Goal: Obtain resource: Download file/media

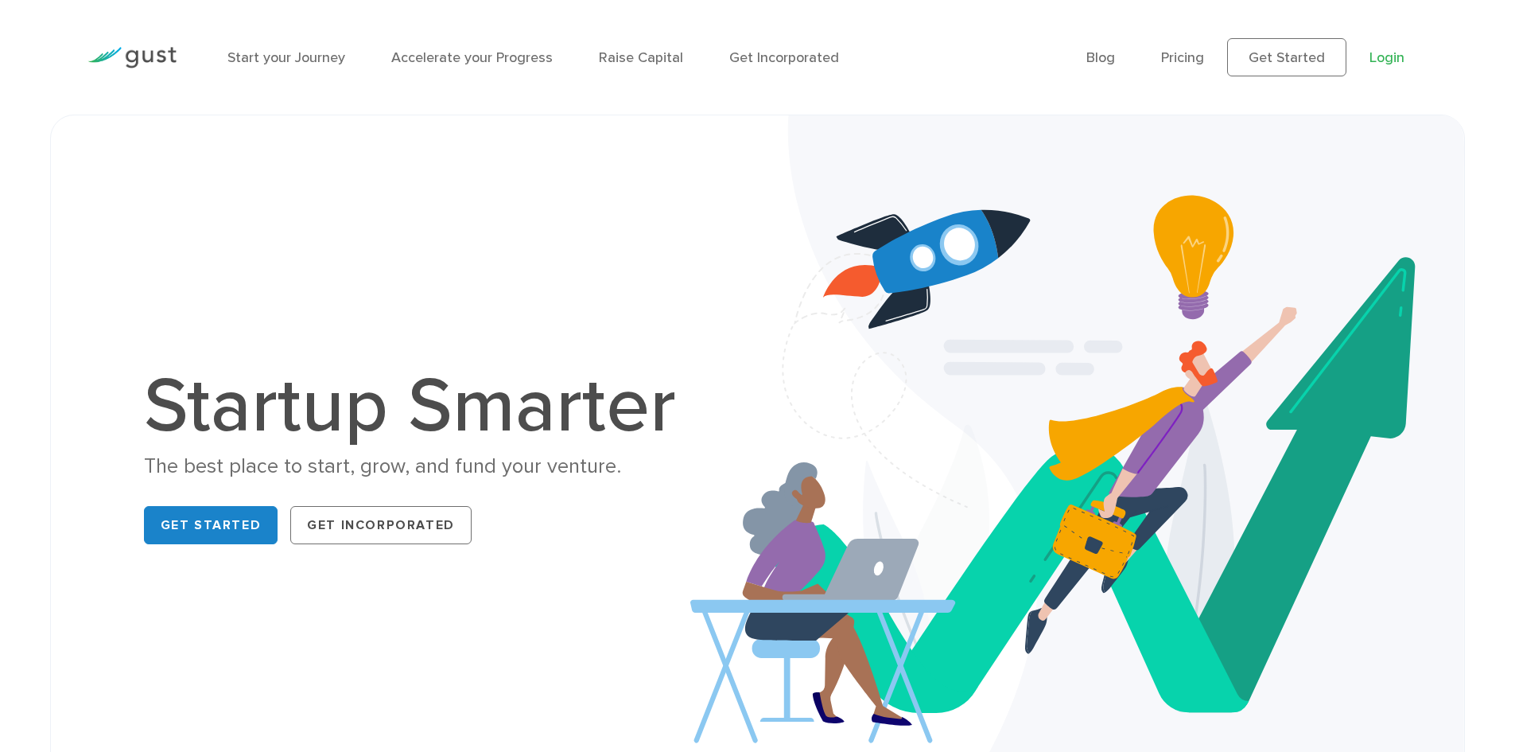
click at [1387, 53] on link "Login" at bounding box center [1387, 57] width 35 height 17
click at [1376, 56] on link "Login" at bounding box center [1387, 57] width 35 height 17
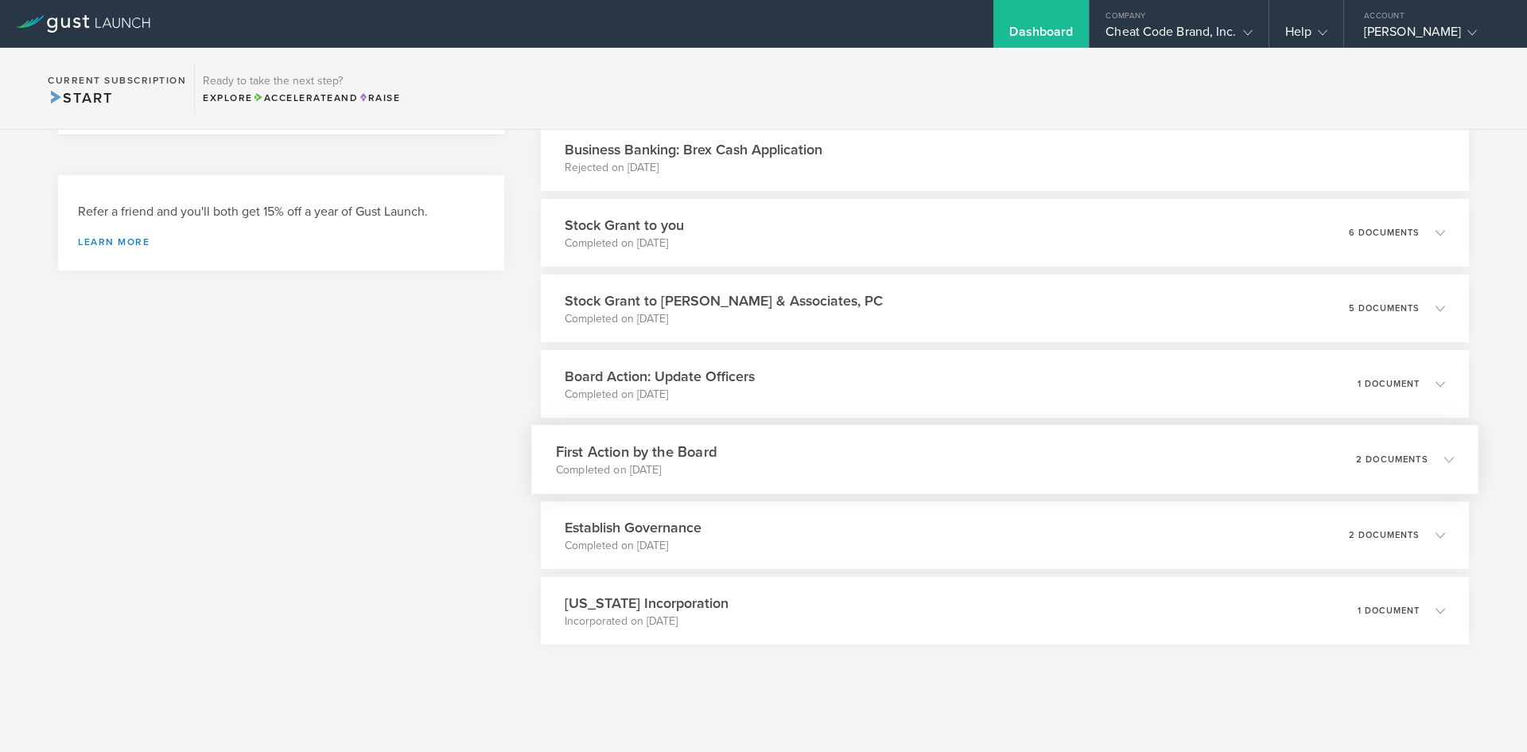
scroll to position [250, 0]
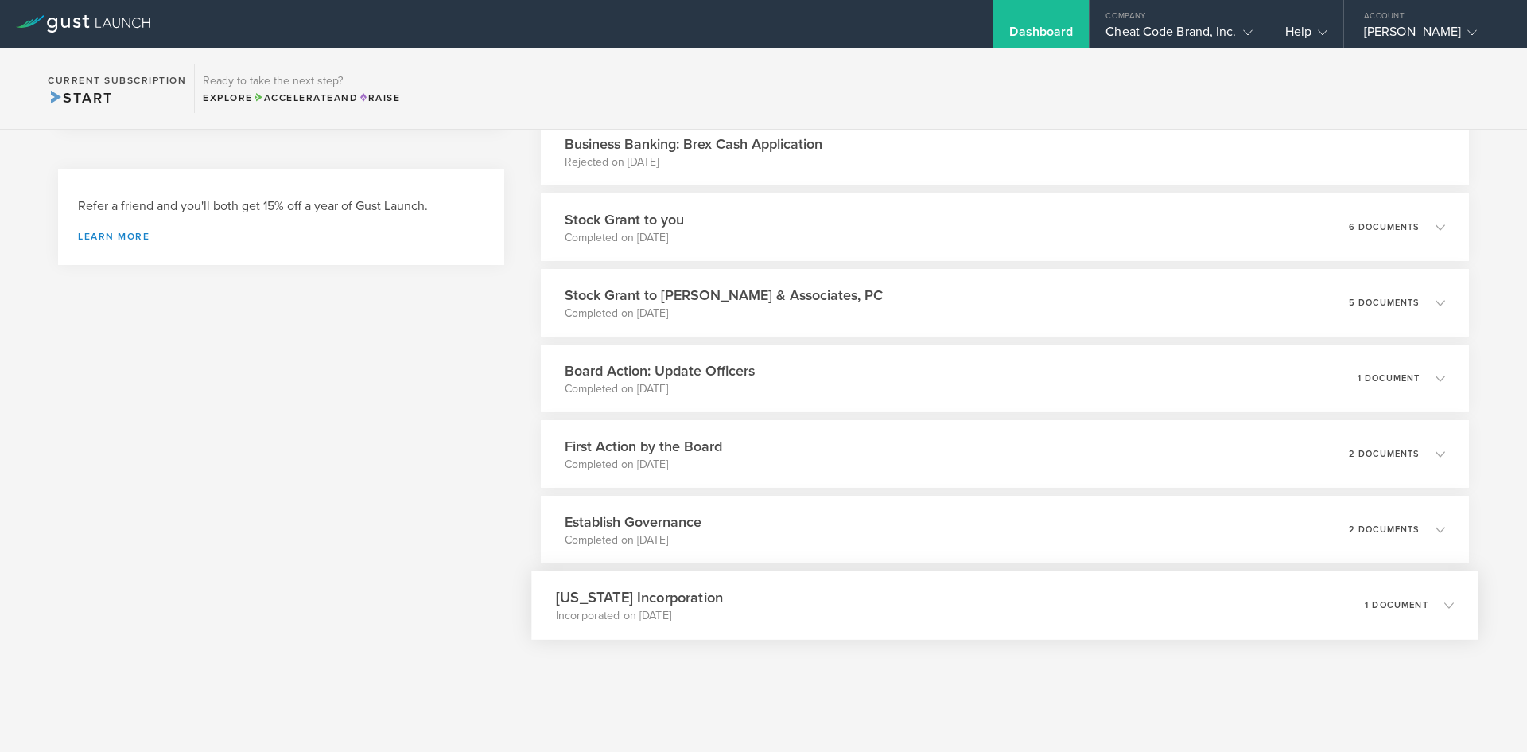
click at [674, 598] on h3 "[US_STATE] Incorporation" at bounding box center [639, 596] width 167 height 21
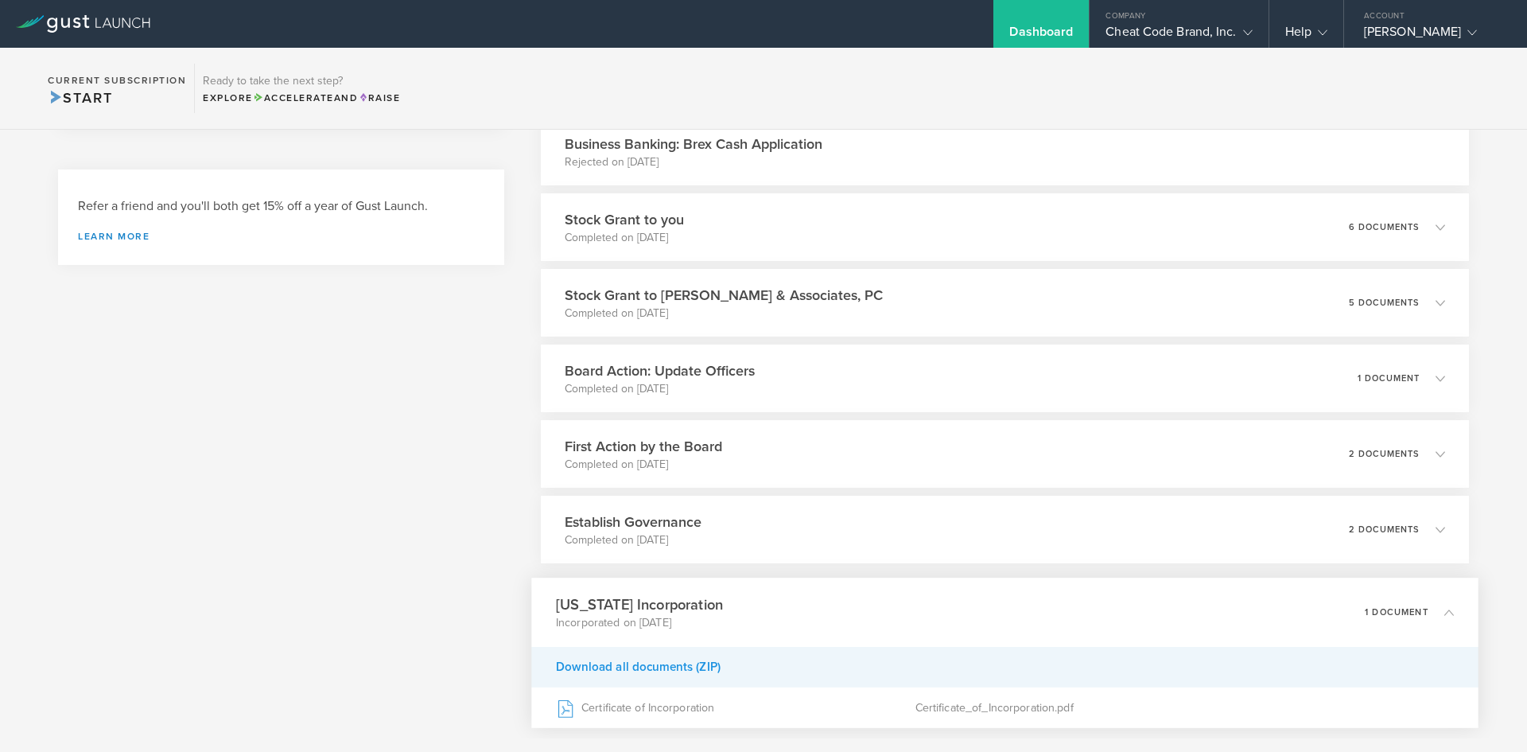
click at [639, 665] on div "Download all documents (ZIP)" at bounding box center [1004, 667] width 947 height 41
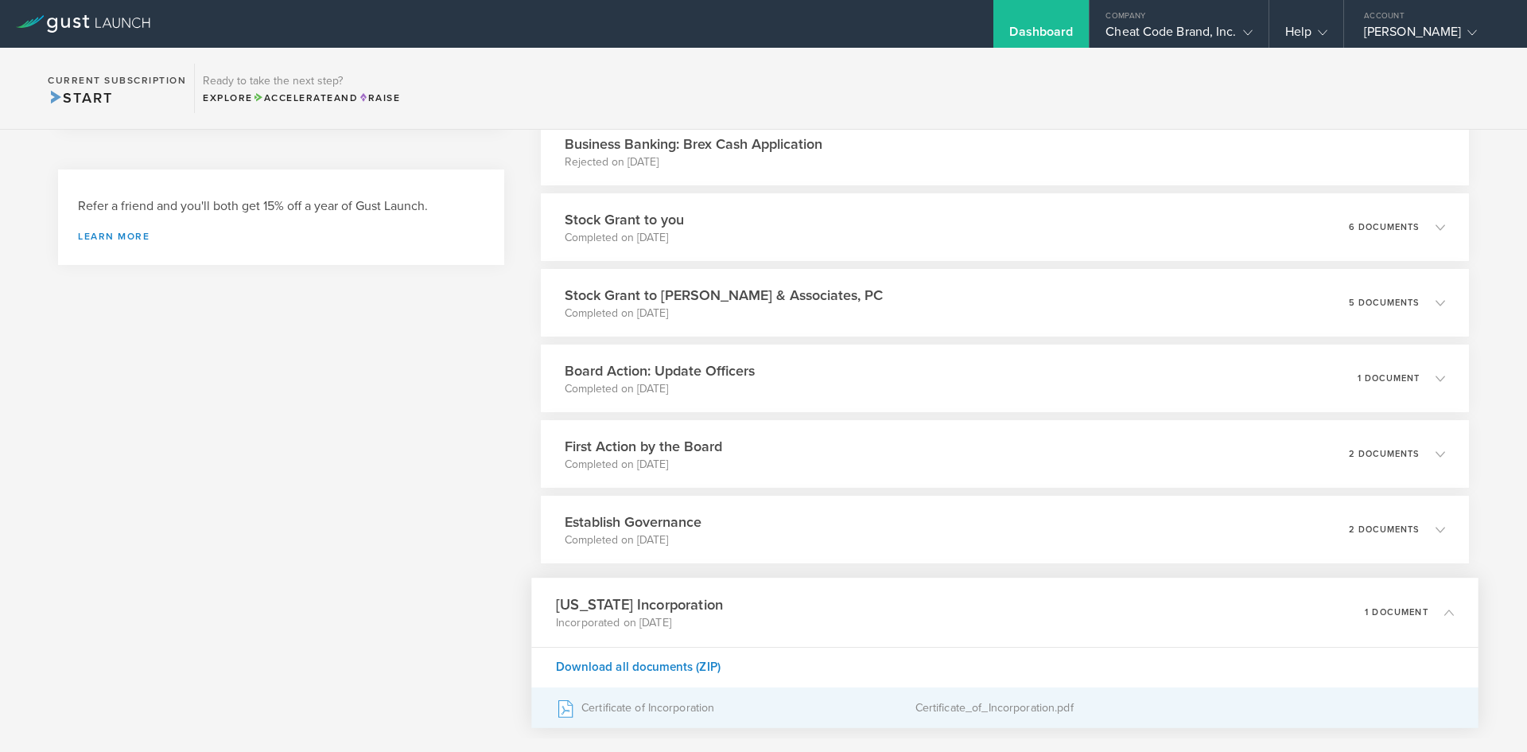
click at [658, 704] on div "Certificate of Incorporation" at bounding box center [736, 708] width 360 height 40
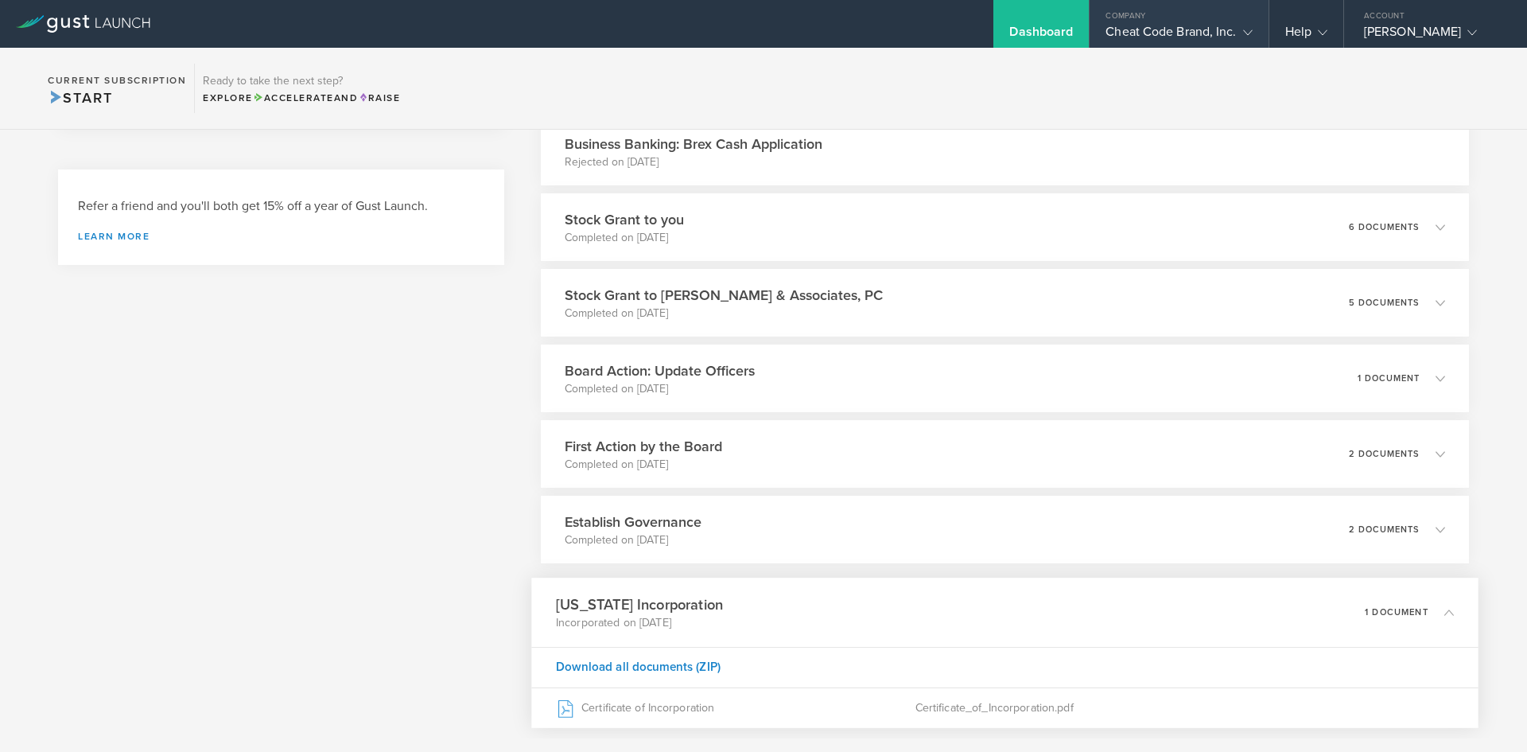
click at [1211, 37] on div "Cheat Code Brand, Inc." at bounding box center [1179, 36] width 146 height 24
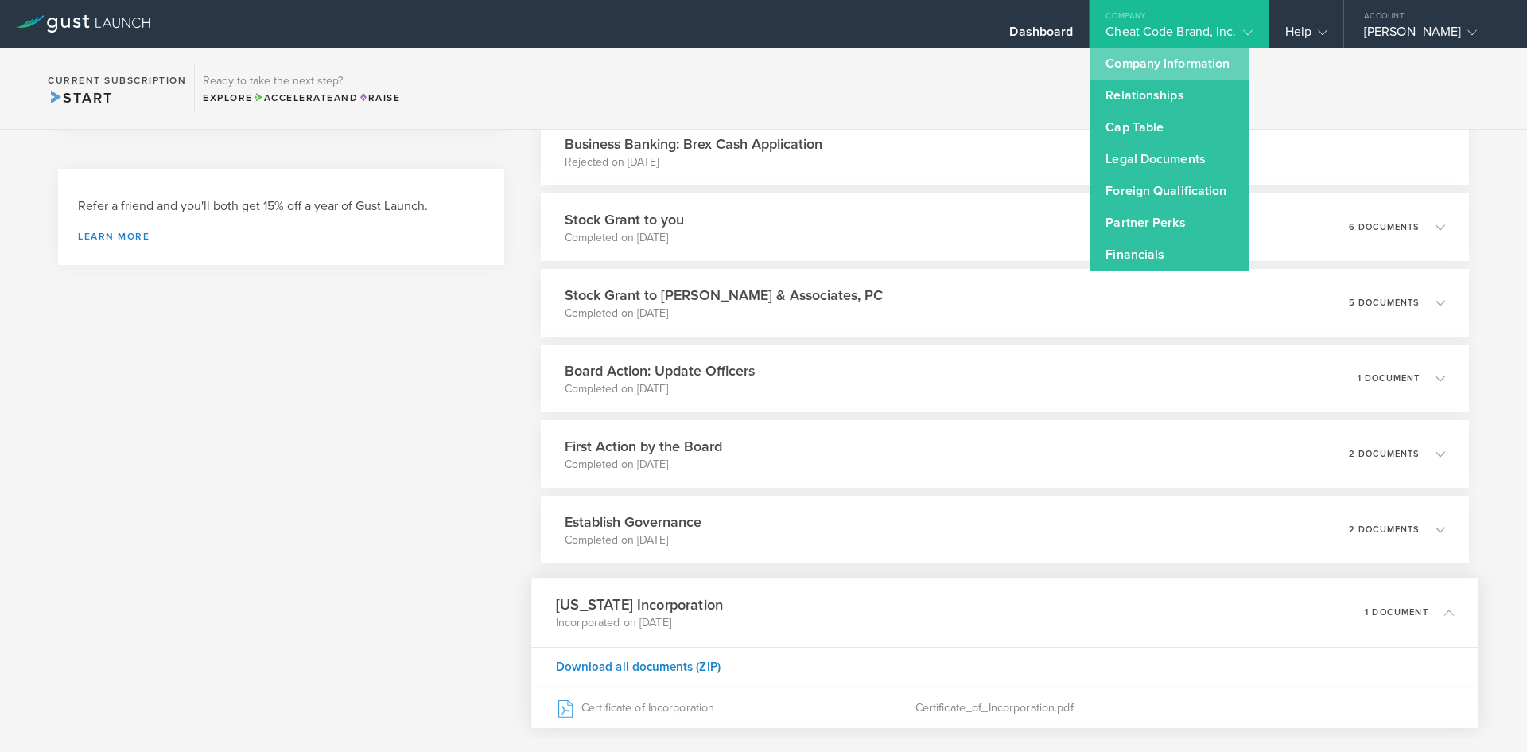
click at [1190, 61] on link "Company Information" at bounding box center [1169, 64] width 159 height 32
